Goal: Entertainment & Leisure: Consume media (video, audio)

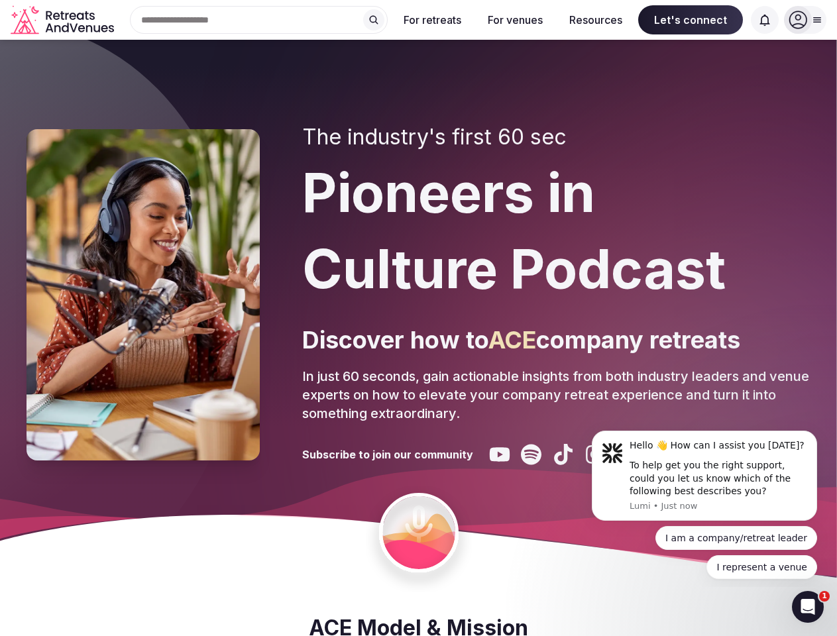
click at [418, 318] on div "The industry's first 60 sec Pioneers in Culture Podcast Discover how to ACE com…" at bounding box center [556, 295] width 508 height 340
click at [259, 20] on div "Search Popular Destinations [GEOGRAPHIC_DATA], [GEOGRAPHIC_DATA] [GEOGRAPHIC_DA…" at bounding box center [253, 20] width 268 height 28
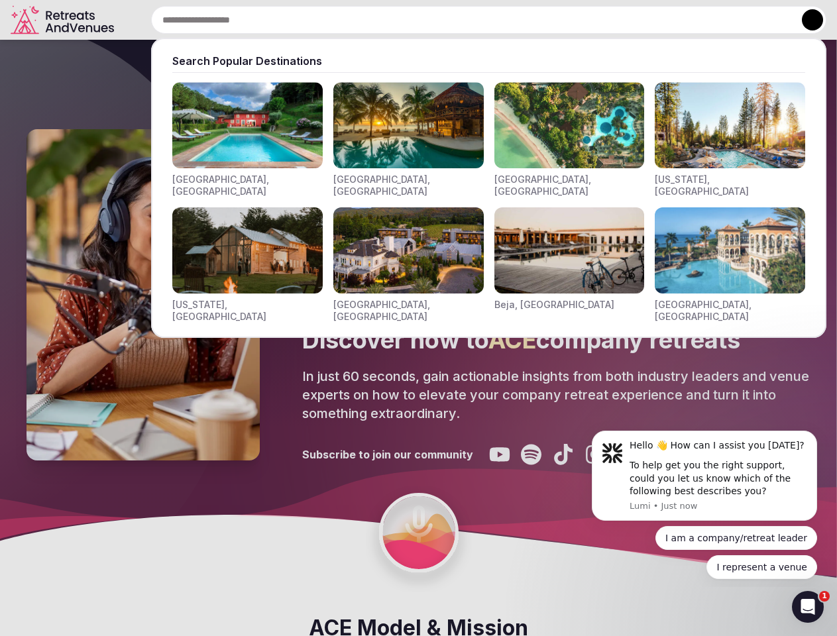
click at [374, 20] on input "text" at bounding box center [488, 20] width 675 height 28
click at [433, 20] on input "text" at bounding box center [488, 20] width 675 height 28
click at [515, 20] on input "text" at bounding box center [488, 20] width 675 height 28
click at [596, 20] on input "text" at bounding box center [488, 20] width 675 height 28
click at [690, 20] on input "text" at bounding box center [488, 20] width 675 height 28
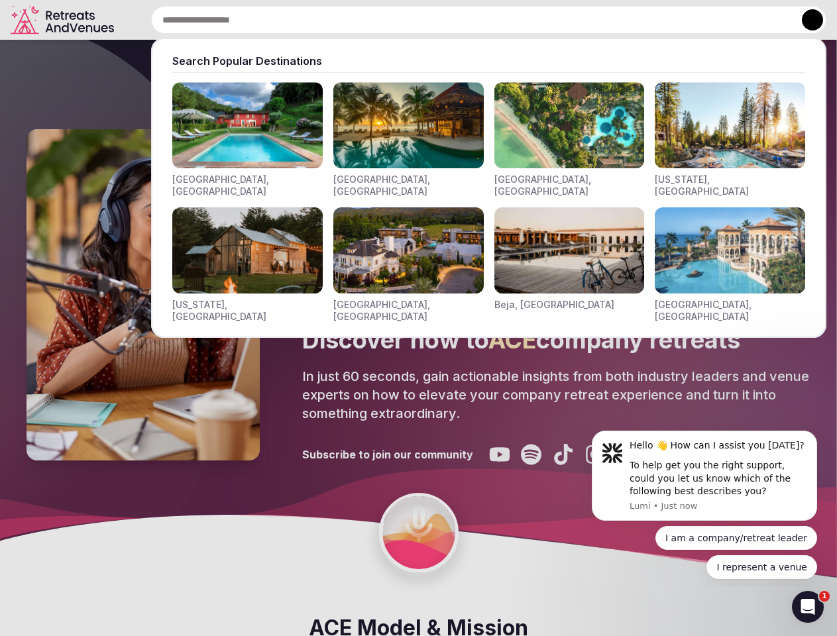
click at [764, 20] on input "text" at bounding box center [488, 20] width 675 height 28
click at [805, 20] on button at bounding box center [812, 19] width 21 height 21
